Goal: Task Accomplishment & Management: Manage account settings

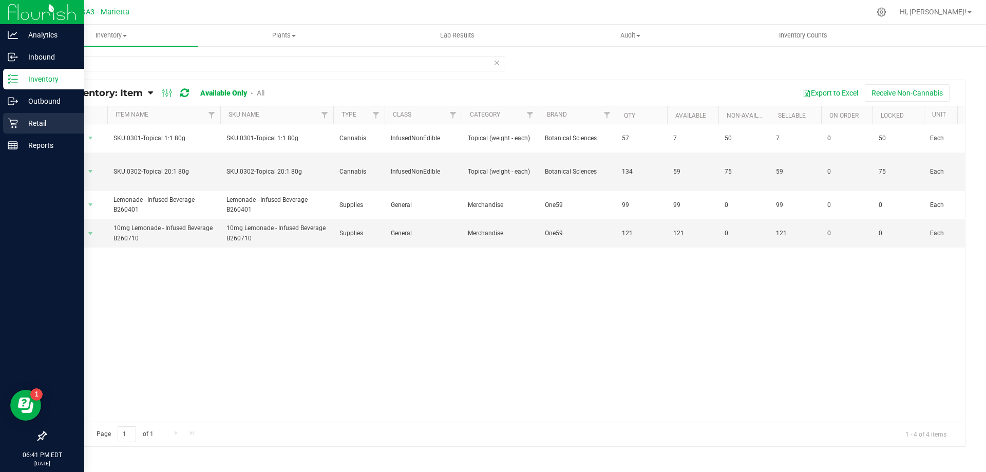
click at [37, 122] on p "Retail" at bounding box center [49, 123] width 62 height 12
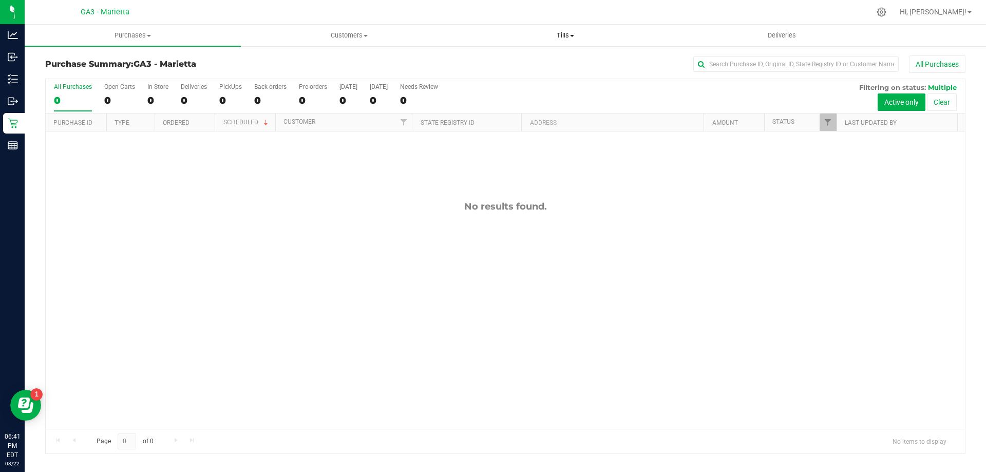
click at [571, 39] on span "Tills" at bounding box center [564, 35] width 215 height 9
click at [531, 65] on li "Manage tills" at bounding box center [565, 62] width 216 height 12
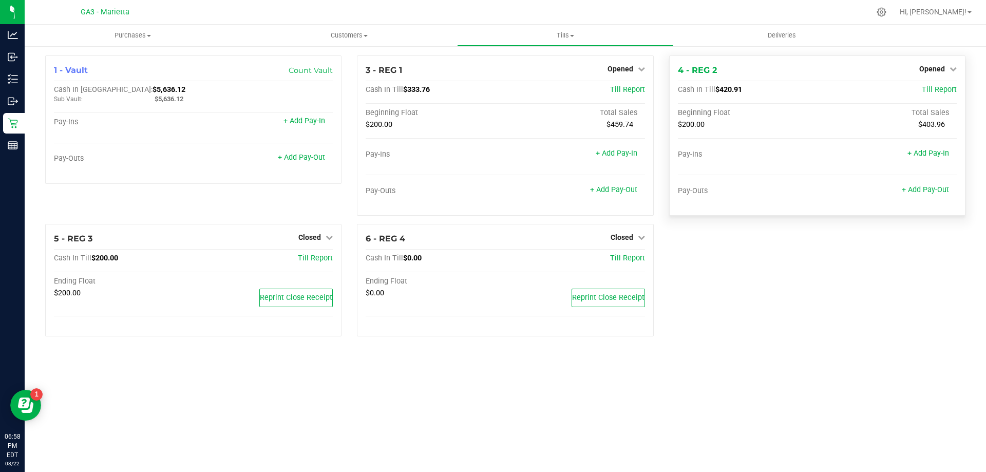
click at [928, 74] on div "Opened" at bounding box center [937, 69] width 37 height 12
click at [928, 73] on span "Opened" at bounding box center [932, 69] width 26 height 8
click at [926, 89] on link "Close Till" at bounding box center [933, 90] width 28 height 8
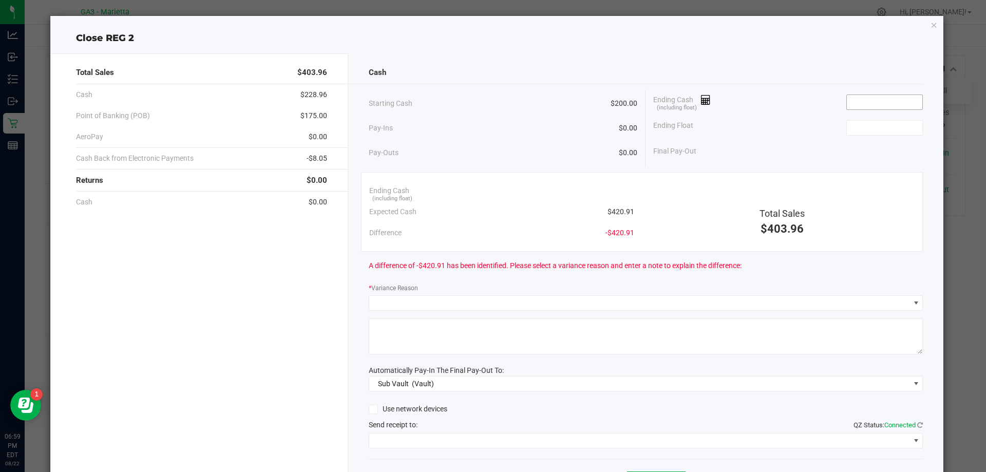
click at [897, 104] on input at bounding box center [884, 102] width 75 height 14
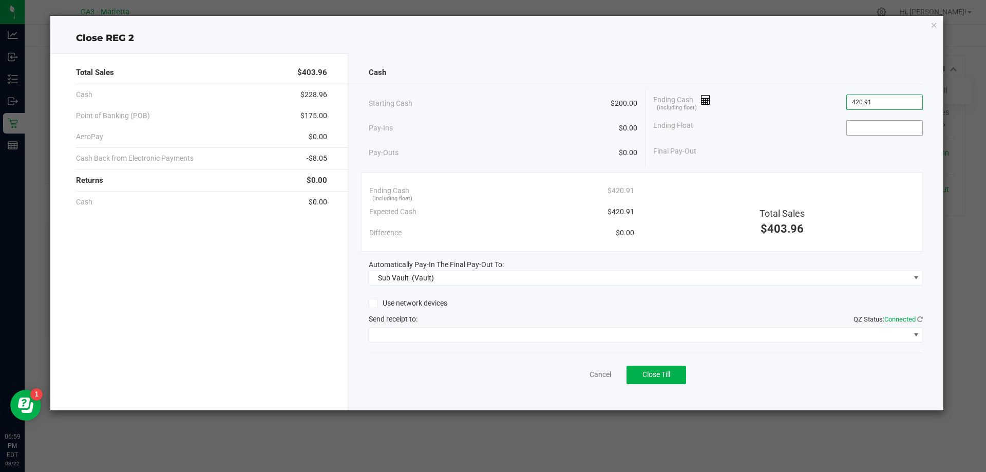
type input "$420.91"
click at [882, 127] on input at bounding box center [884, 128] width 75 height 14
type input "$200.00"
click at [410, 321] on span "Send receipt to: QZ Status: Connected" at bounding box center [393, 319] width 49 height 8
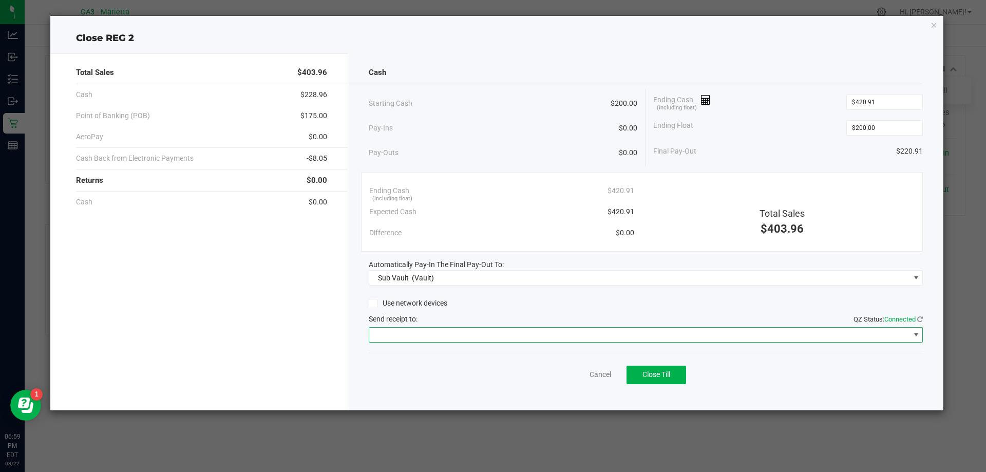
click at [409, 332] on span at bounding box center [639, 335] width 541 height 14
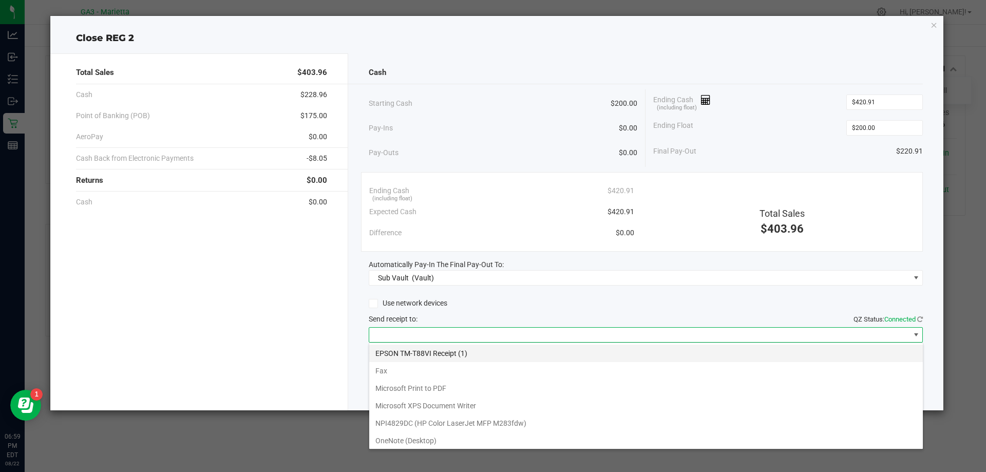
scroll to position [15, 554]
click at [383, 359] on \(1\) "EPSON TM-T88VI Receipt (1)" at bounding box center [645, 352] width 553 height 17
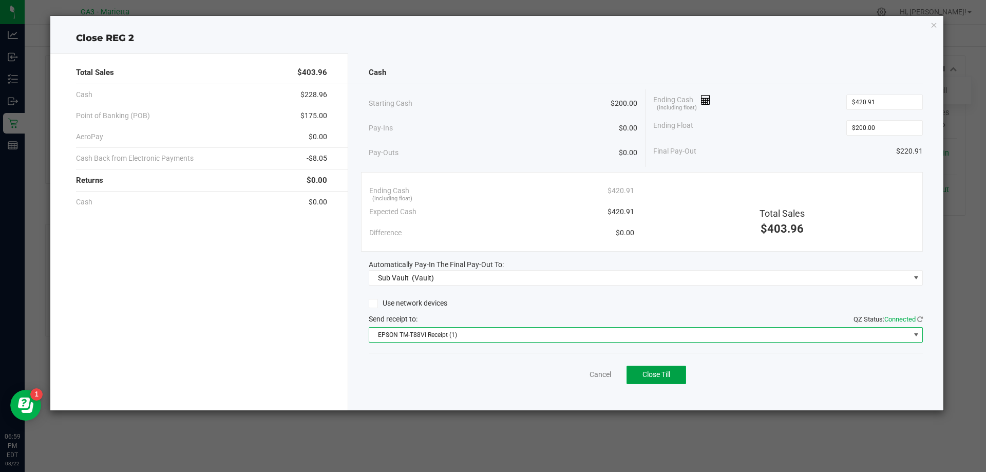
click at [663, 377] on span "Close Till" at bounding box center [656, 374] width 28 height 8
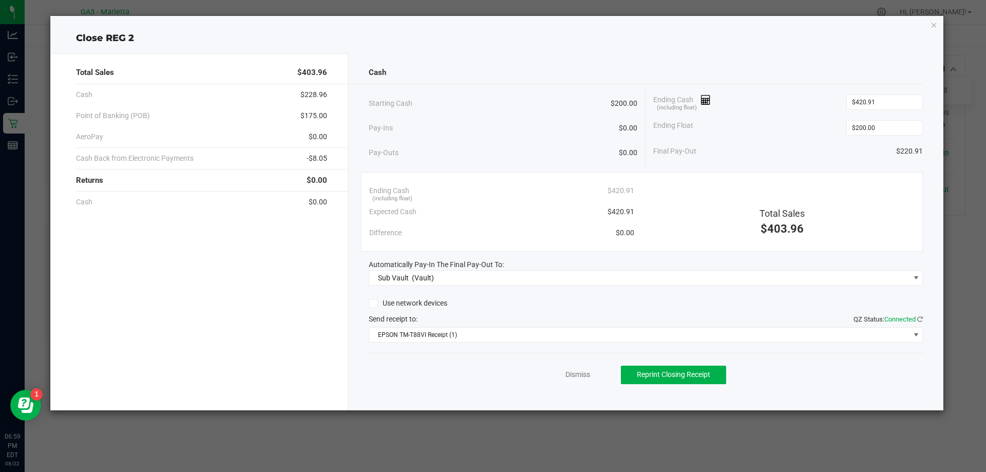
drag, startPoint x: 936, startPoint y: 30, endPoint x: 921, endPoint y: 25, distance: 15.9
click at [932, 31] on div "Close REG 2 Total Sales $403.96 Cash $228.96 Point of Banking (POB) $175.00 Aer…" at bounding box center [496, 213] width 893 height 394
click at [577, 377] on link "Dismiss" at bounding box center [577, 374] width 25 height 11
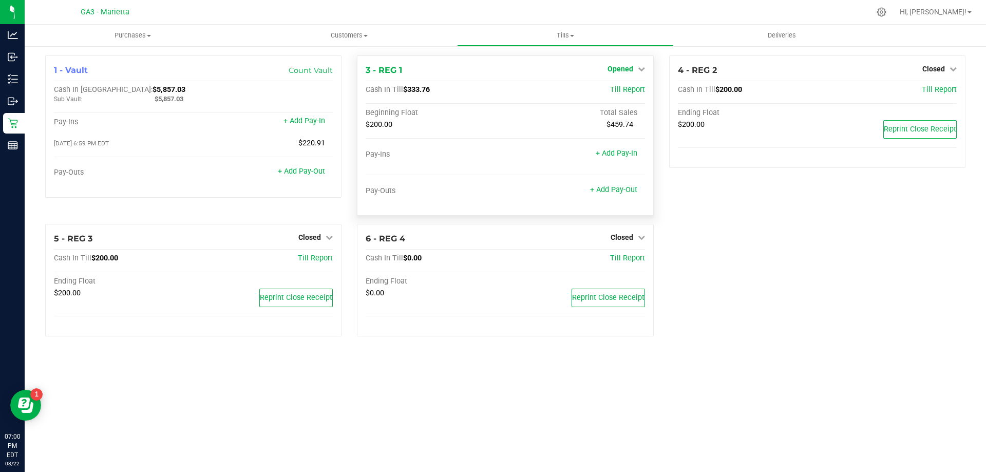
click at [614, 69] on span "Opened" at bounding box center [620, 69] width 26 height 8
click at [610, 90] on link "Close Till" at bounding box center [621, 90] width 28 height 8
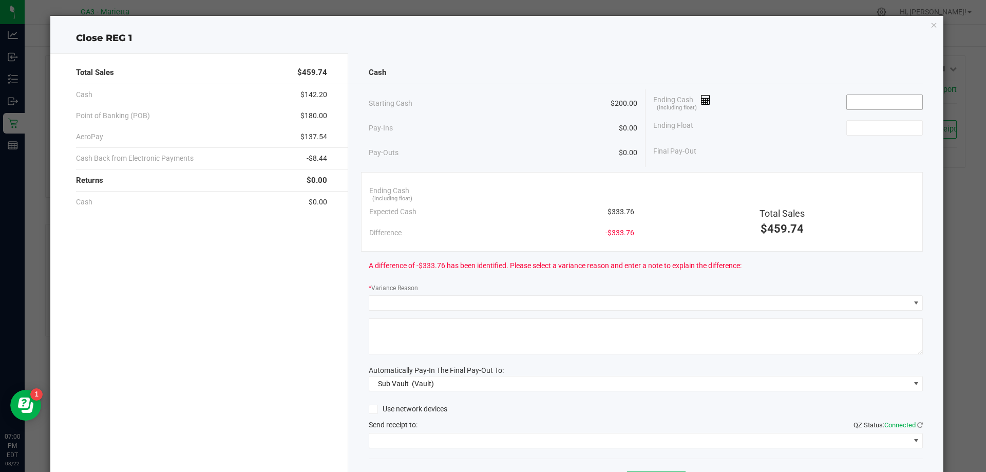
drag, startPoint x: 830, startPoint y: 103, endPoint x: 844, endPoint y: 103, distance: 14.9
click at [830, 103] on div "Ending Cash (including float)" at bounding box center [788, 102] width 270 height 26
drag, startPoint x: 844, startPoint y: 103, endPoint x: 853, endPoint y: 98, distance: 9.9
click at [847, 103] on input at bounding box center [884, 102] width 75 height 14
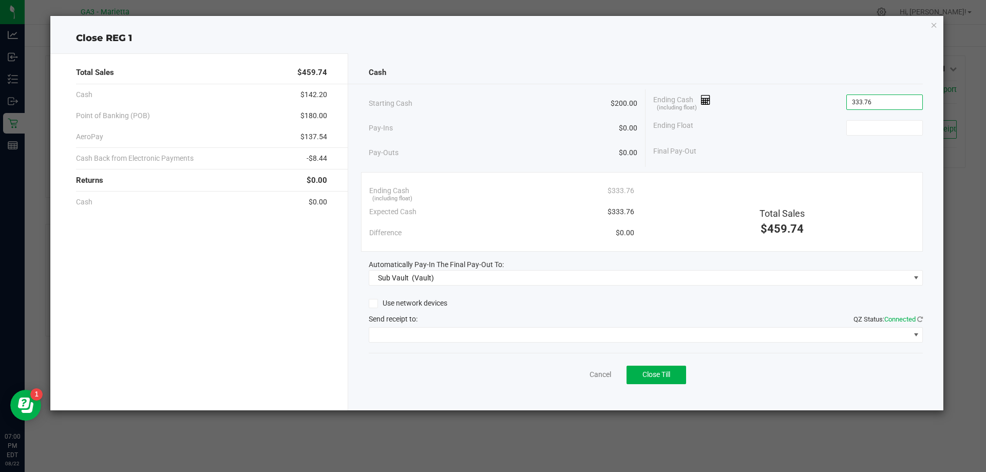
type input "$333.76"
click at [870, 119] on div "Ending Float" at bounding box center [788, 128] width 270 height 26
click at [869, 121] on input at bounding box center [884, 128] width 75 height 14
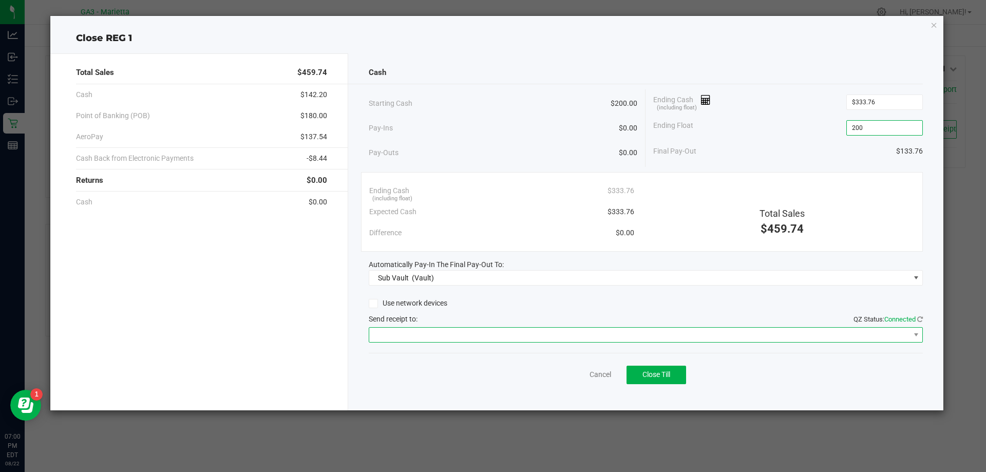
type input "$200.00"
click at [453, 334] on span at bounding box center [639, 335] width 541 height 14
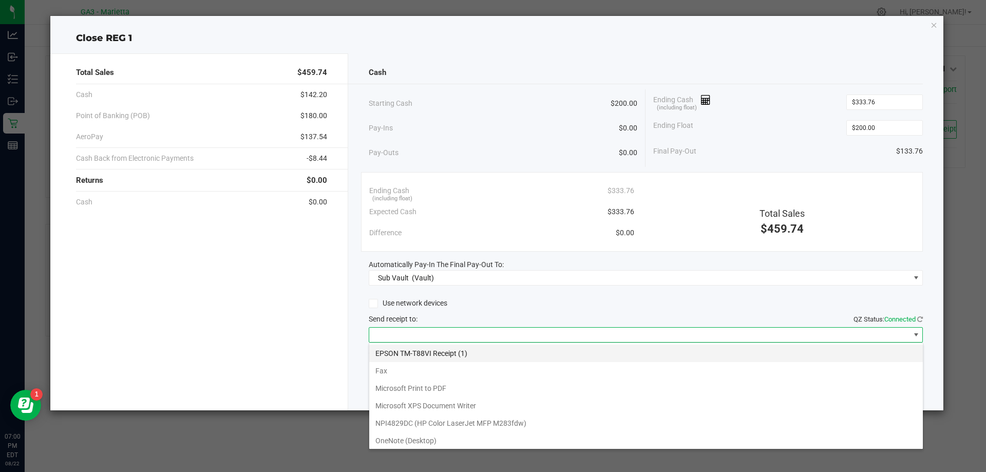
click at [452, 359] on \(1\) "EPSON TM-T88VI Receipt (1)" at bounding box center [645, 352] width 553 height 17
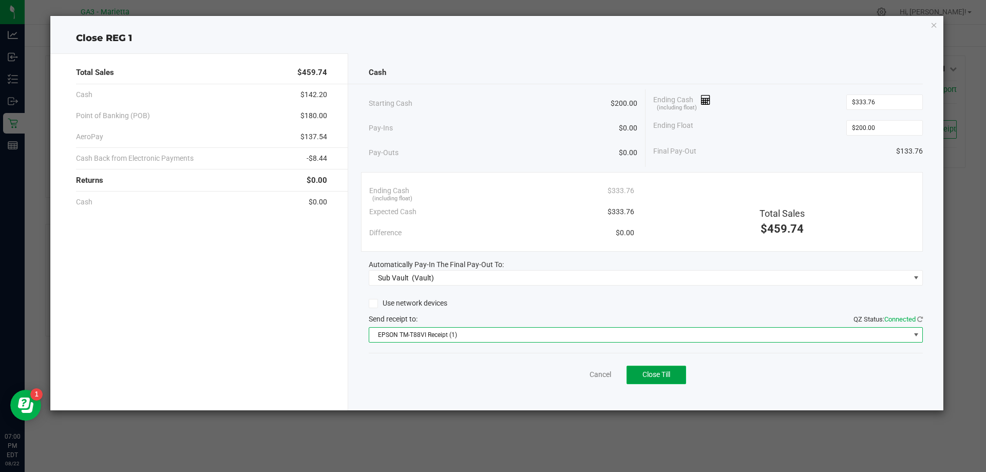
click at [673, 373] on button "Close Till" at bounding box center [656, 375] width 60 height 18
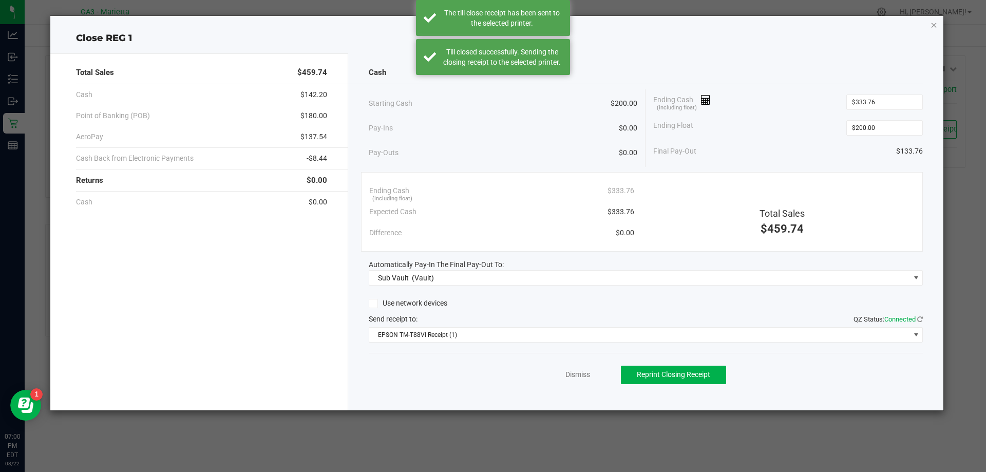
click at [931, 23] on icon "button" at bounding box center [933, 24] width 7 height 12
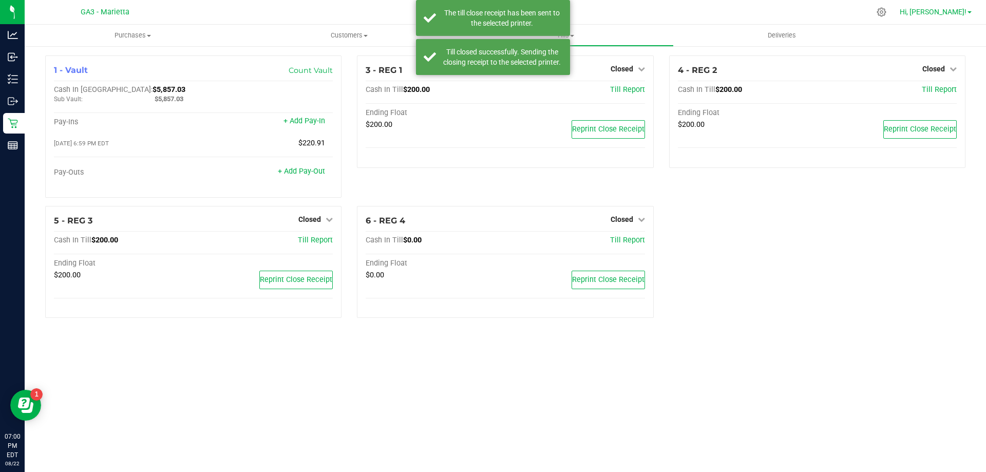
click at [940, 14] on span "Hi, [PERSON_NAME]!" at bounding box center [932, 12] width 67 height 8
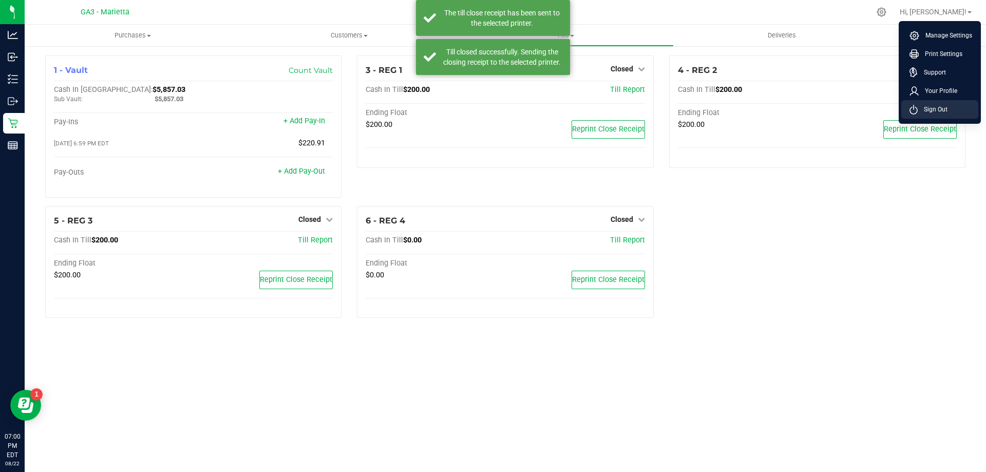
click at [925, 112] on span "Sign Out" at bounding box center [932, 109] width 30 height 10
